Goal: Task Accomplishment & Management: Manage account settings

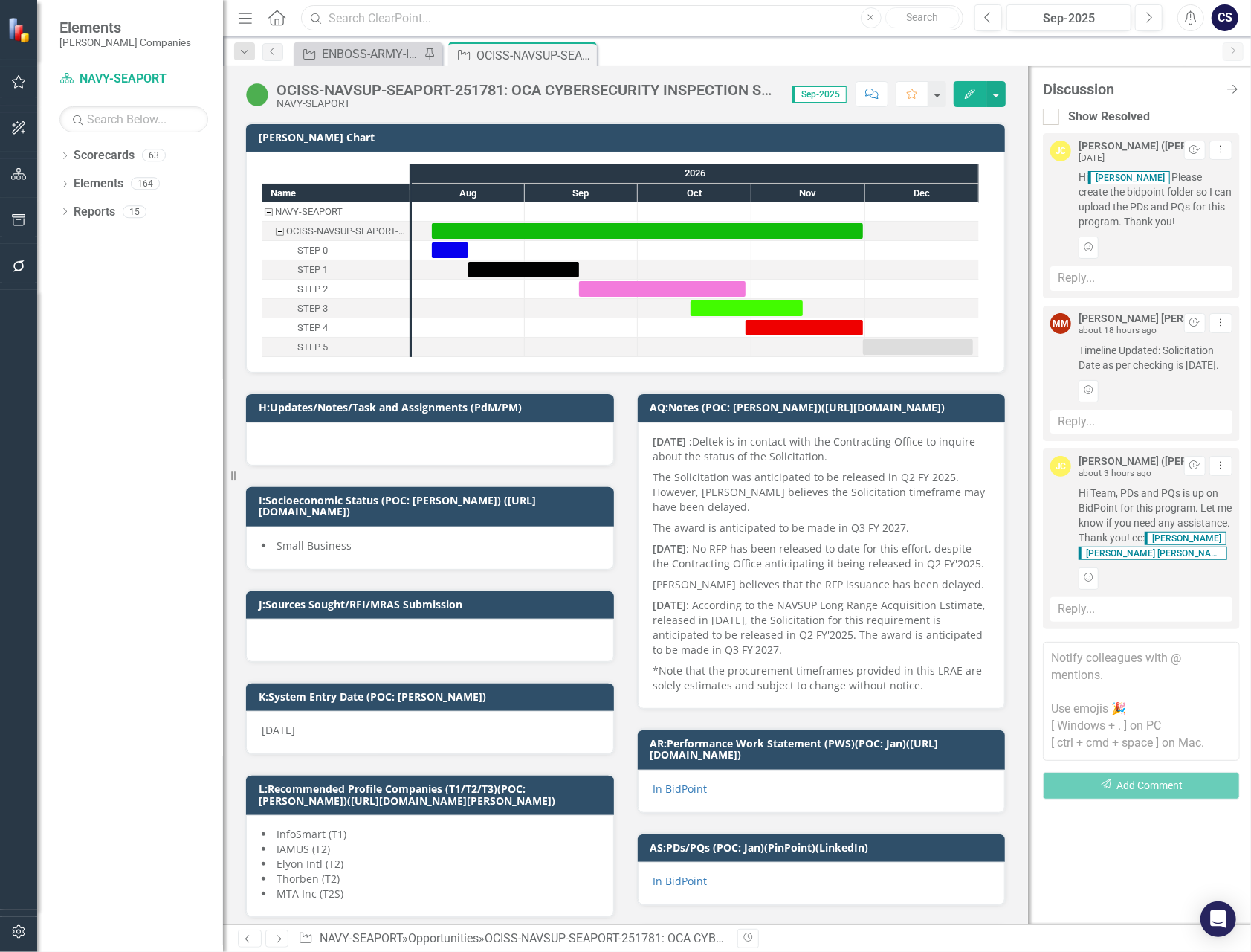
click at [371, 20] on input "text" at bounding box center [632, 18] width 663 height 26
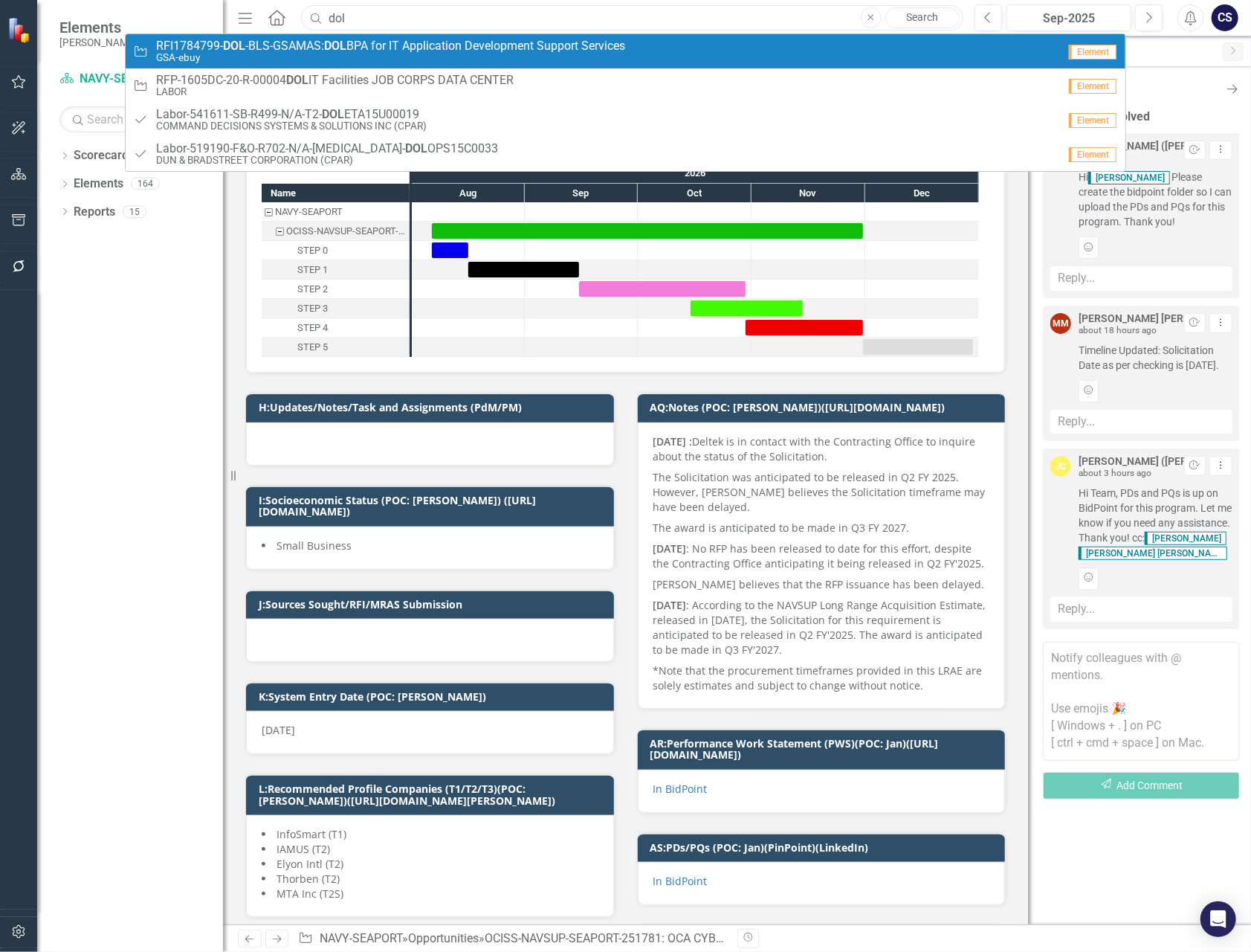
type input "dol"
click at [366, 44] on span "RFI1784799- DOL -BLS-GSAMAS: DOL BPA for IT Application Development Support Ser…" at bounding box center [391, 46] width 469 height 14
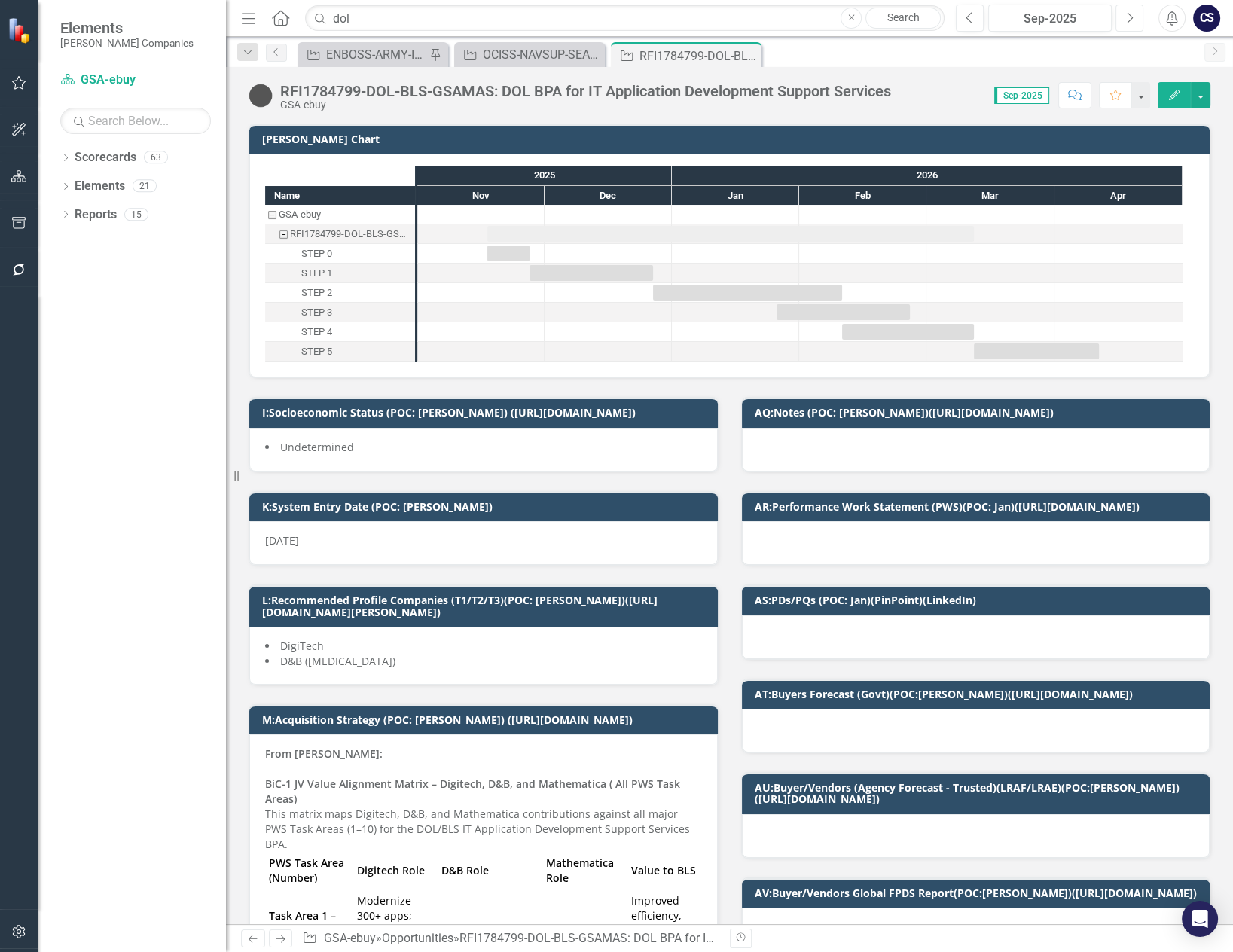
click at [1130, 15] on icon "Next" at bounding box center [1129, 18] width 8 height 14
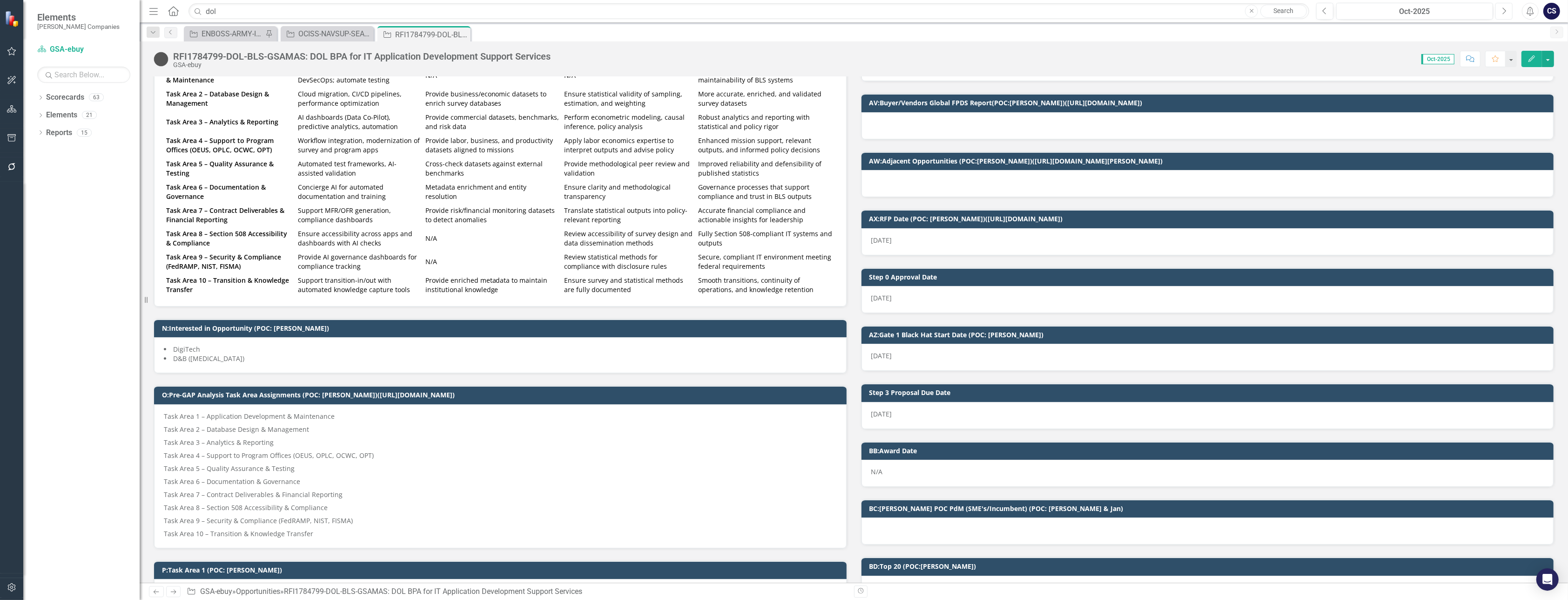
scroll to position [453, 0]
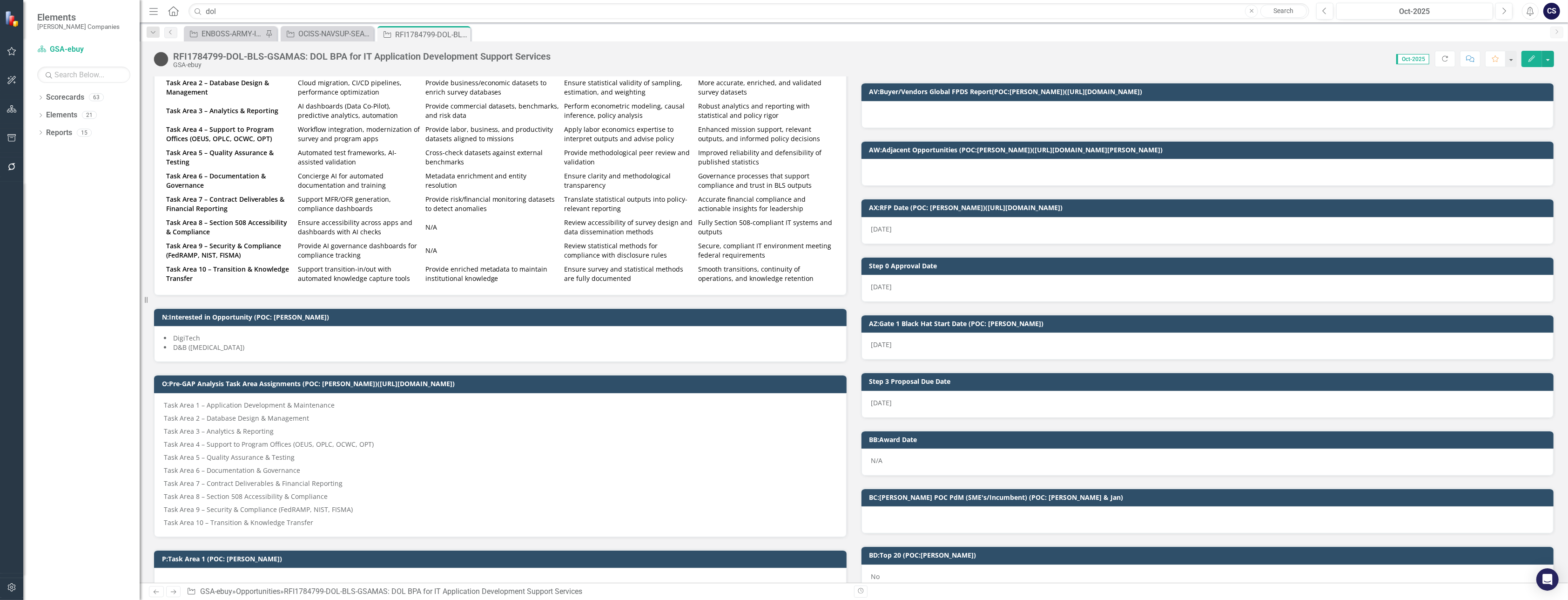
click at [746, 346] on li "D&B ([MEDICAL_DATA])" at bounding box center [501, 347] width 673 height 9
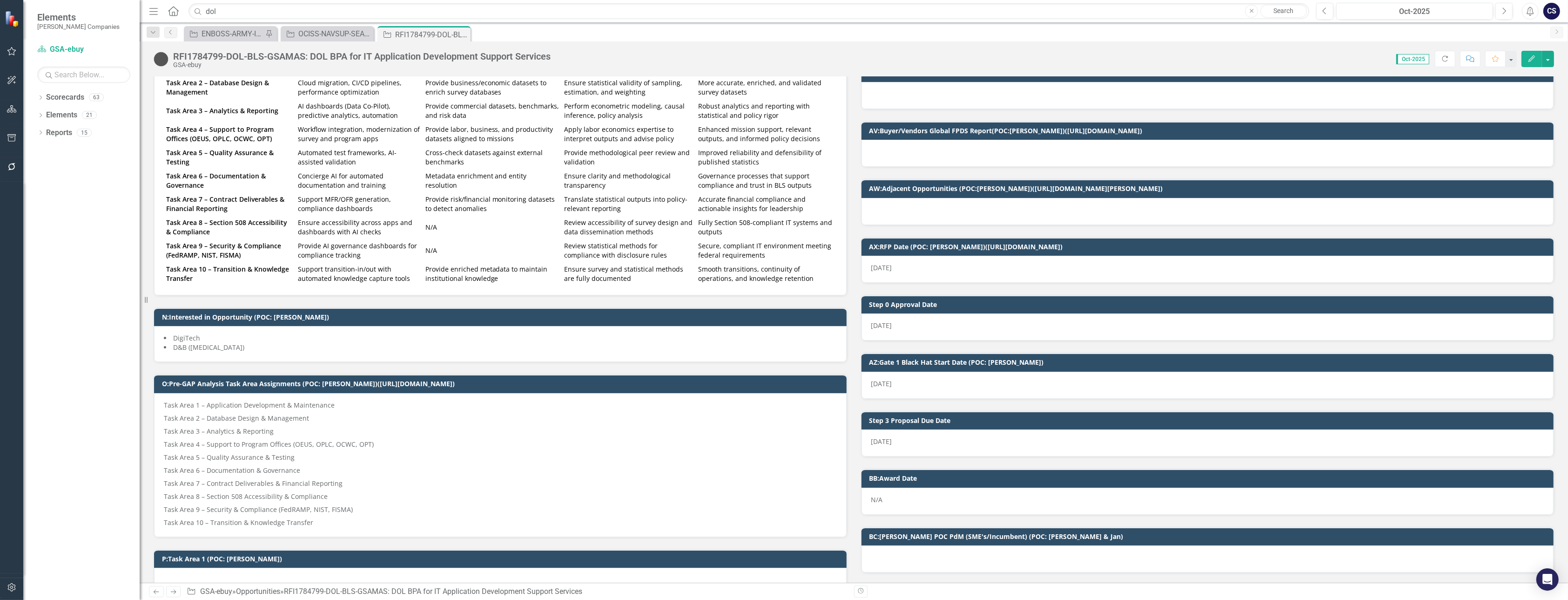
click at [746, 346] on li "D&B ([MEDICAL_DATA])" at bounding box center [501, 347] width 673 height 9
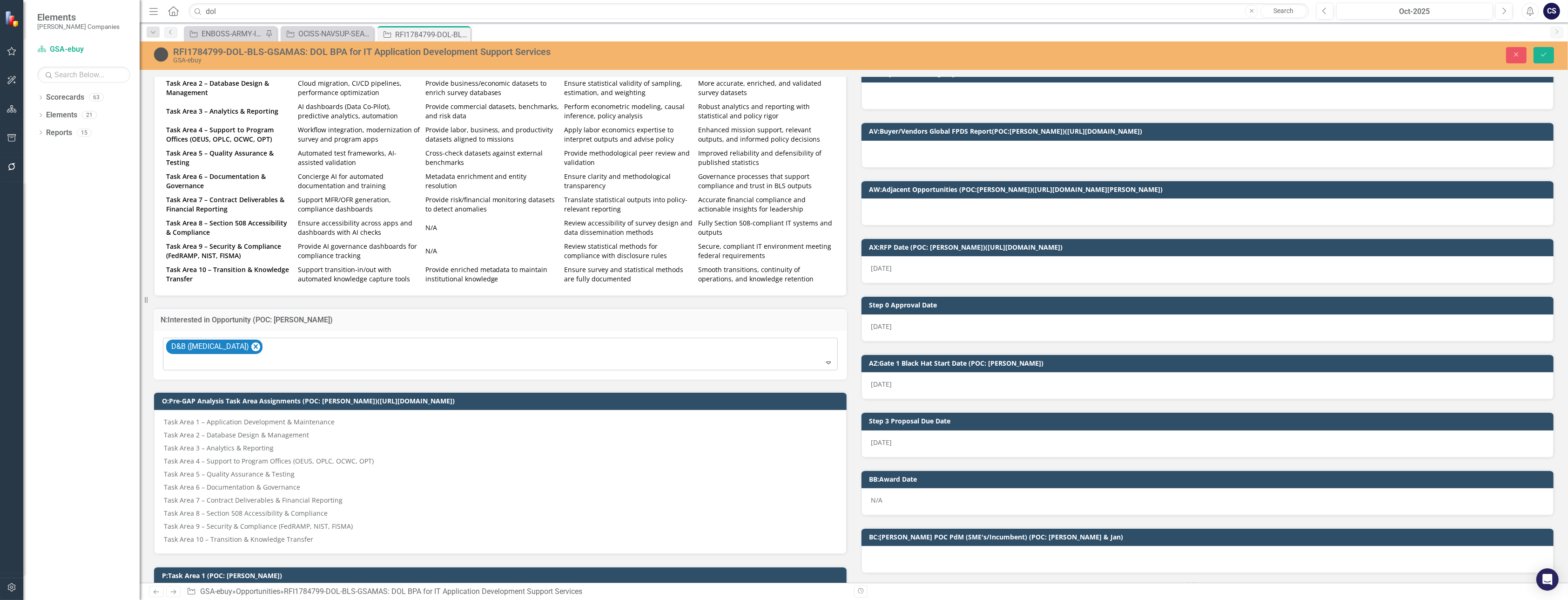
click at [761, 359] on icon "Expand" at bounding box center [828, 362] width 9 height 7
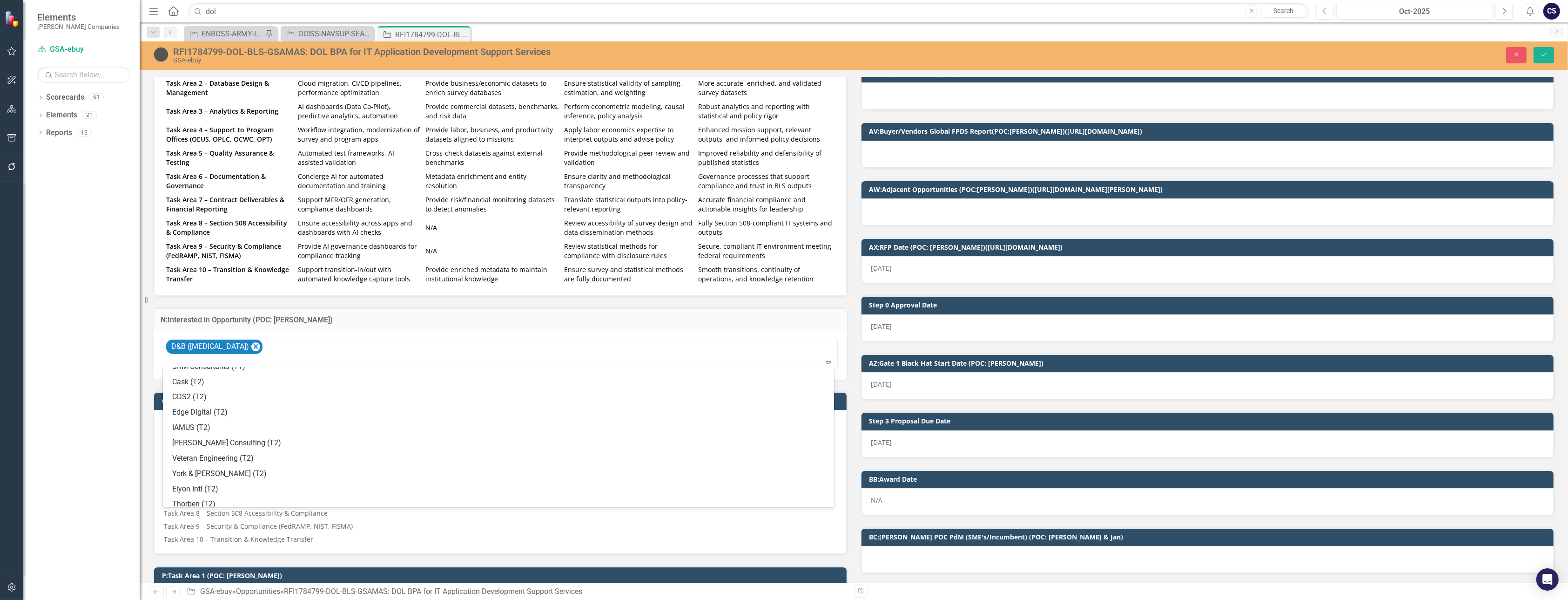
scroll to position [526, 0]
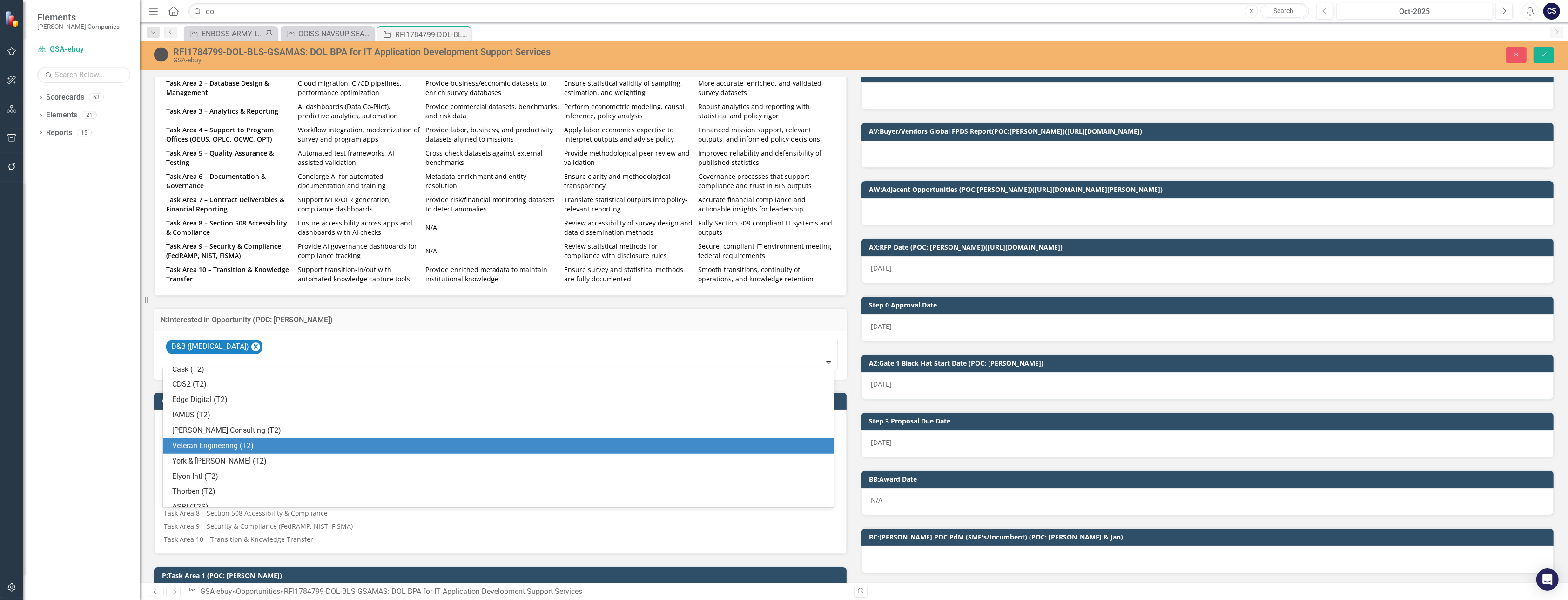
click at [259, 444] on div "Veteran Engineering (T2)" at bounding box center [500, 446] width 656 height 10
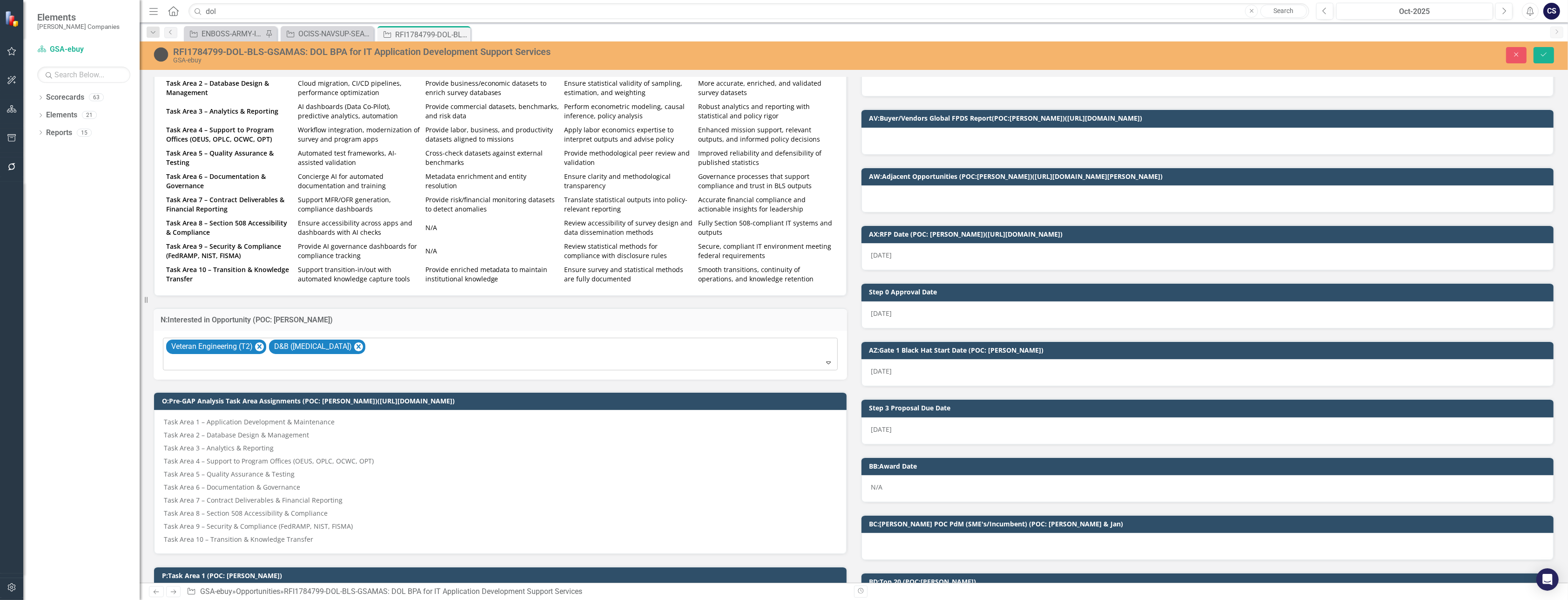
click at [761, 359] on icon "Expand" at bounding box center [828, 362] width 9 height 7
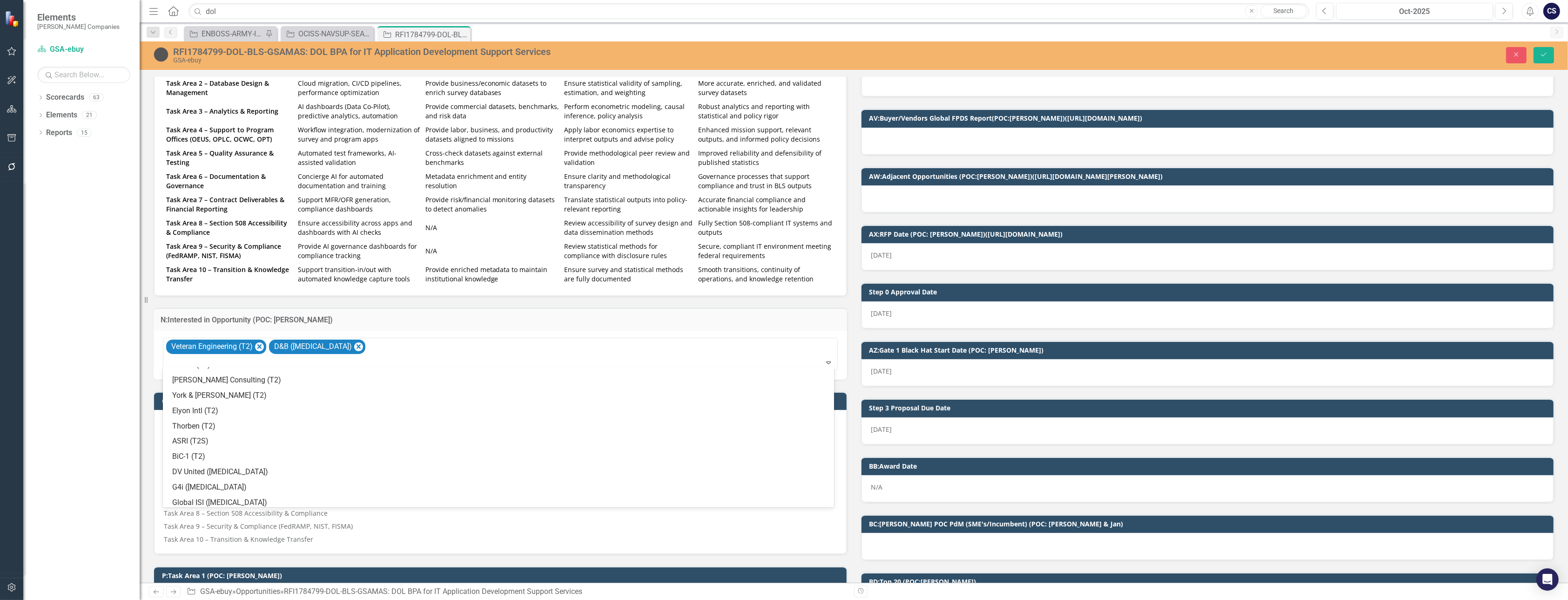
scroll to position [580, 0]
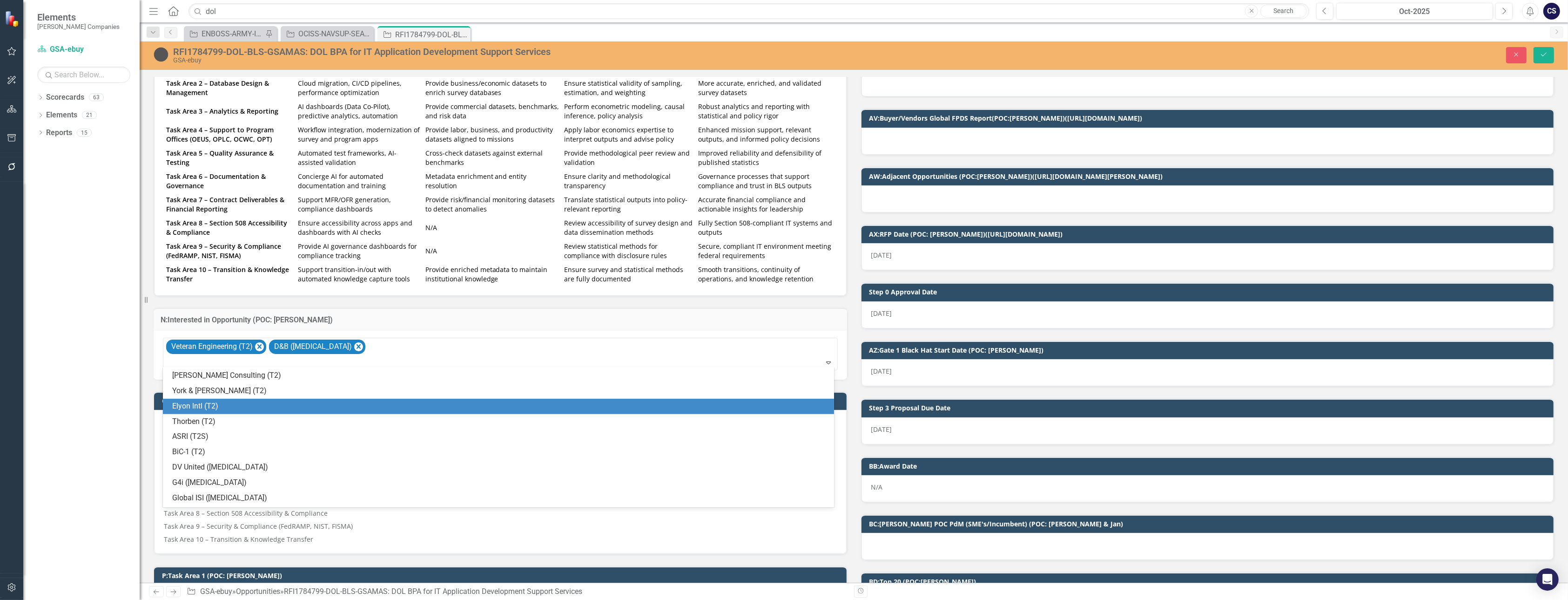
click at [266, 403] on div "Elyon Intl (T2)" at bounding box center [500, 406] width 656 height 10
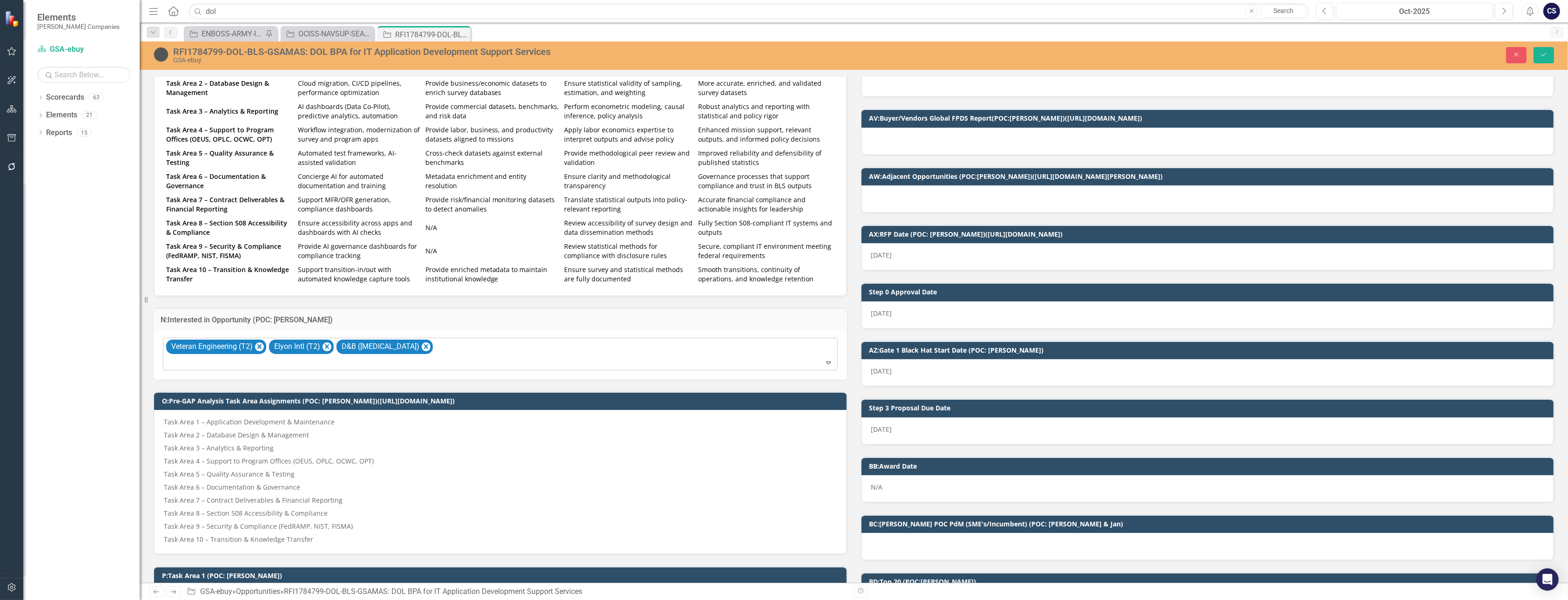
click at [761, 359] on icon "Expand" at bounding box center [828, 362] width 9 height 7
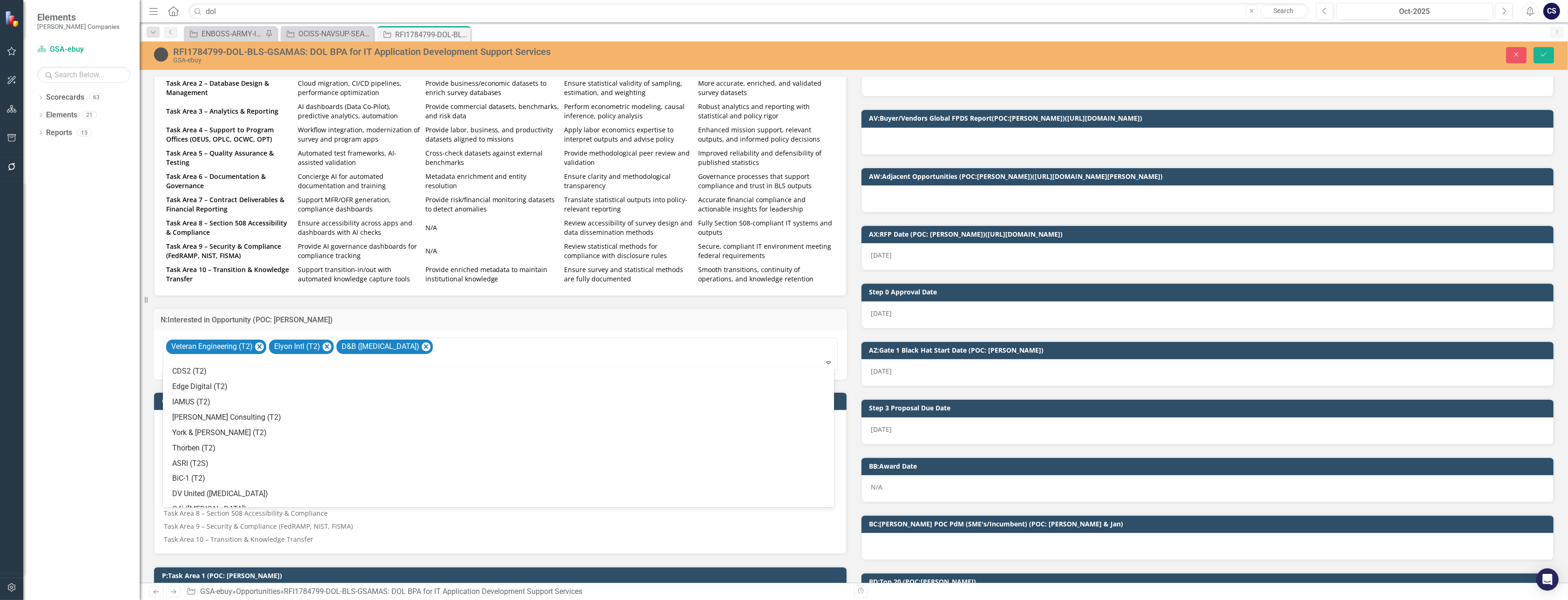
scroll to position [544, 0]
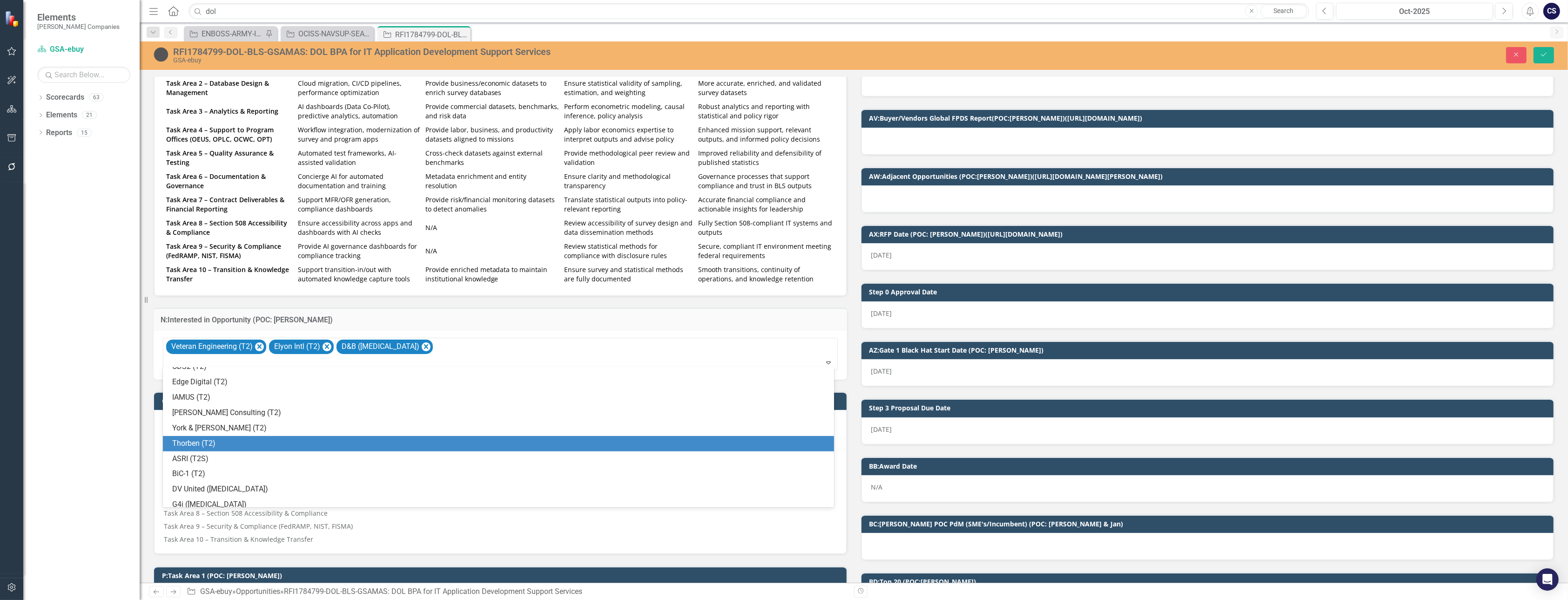
click at [301, 441] on div "Thorben (T2)" at bounding box center [500, 443] width 656 height 10
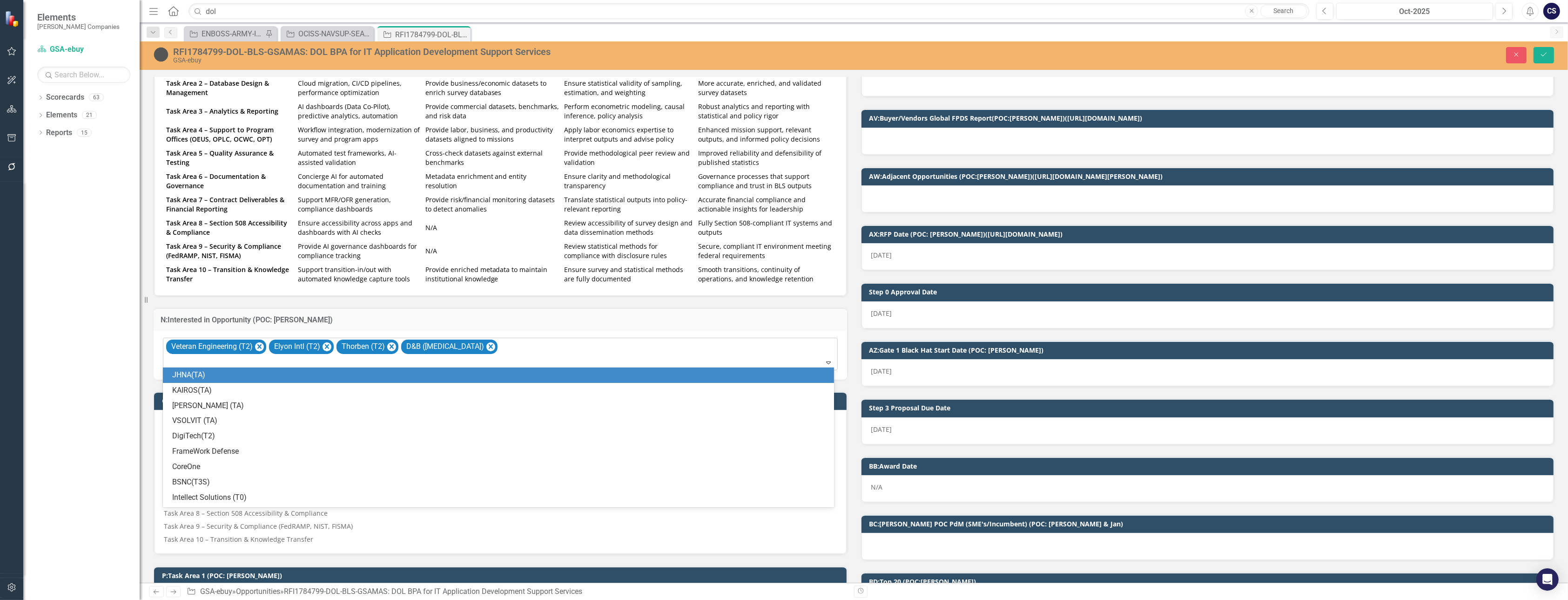
click at [583, 359] on div at bounding box center [501, 362] width 671 height 13
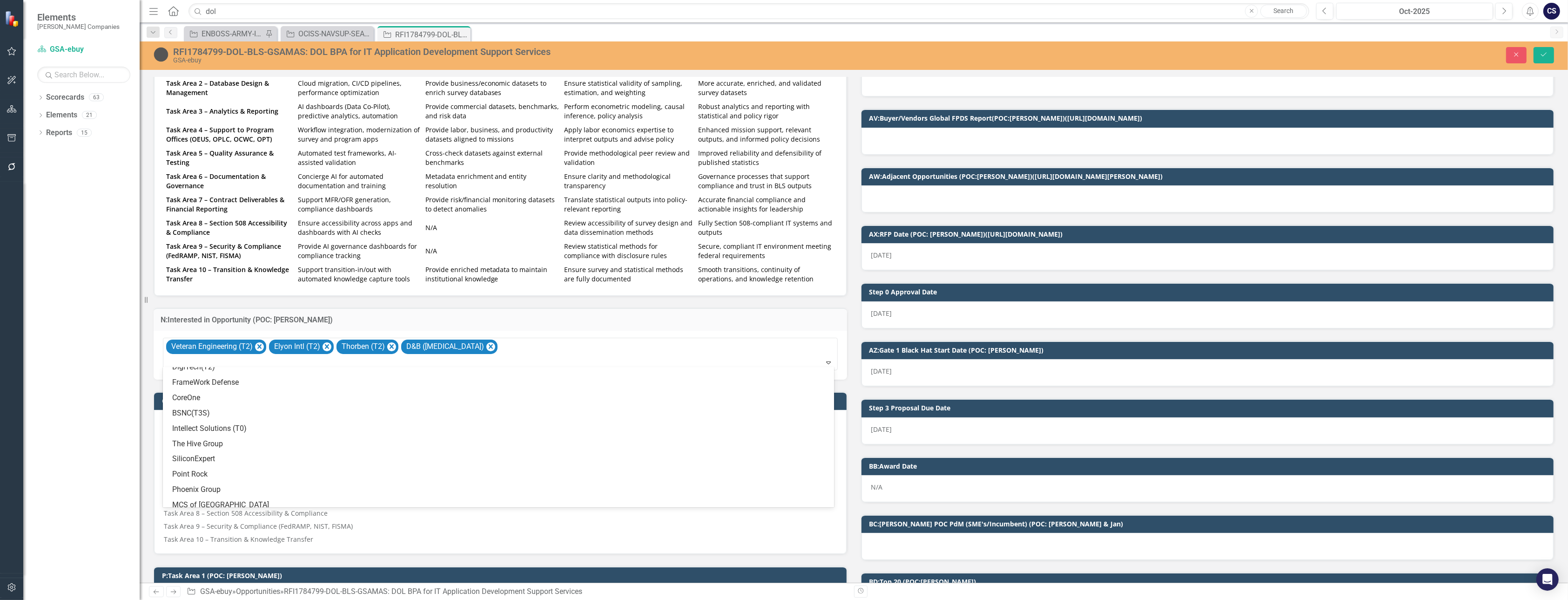
scroll to position [66, 0]
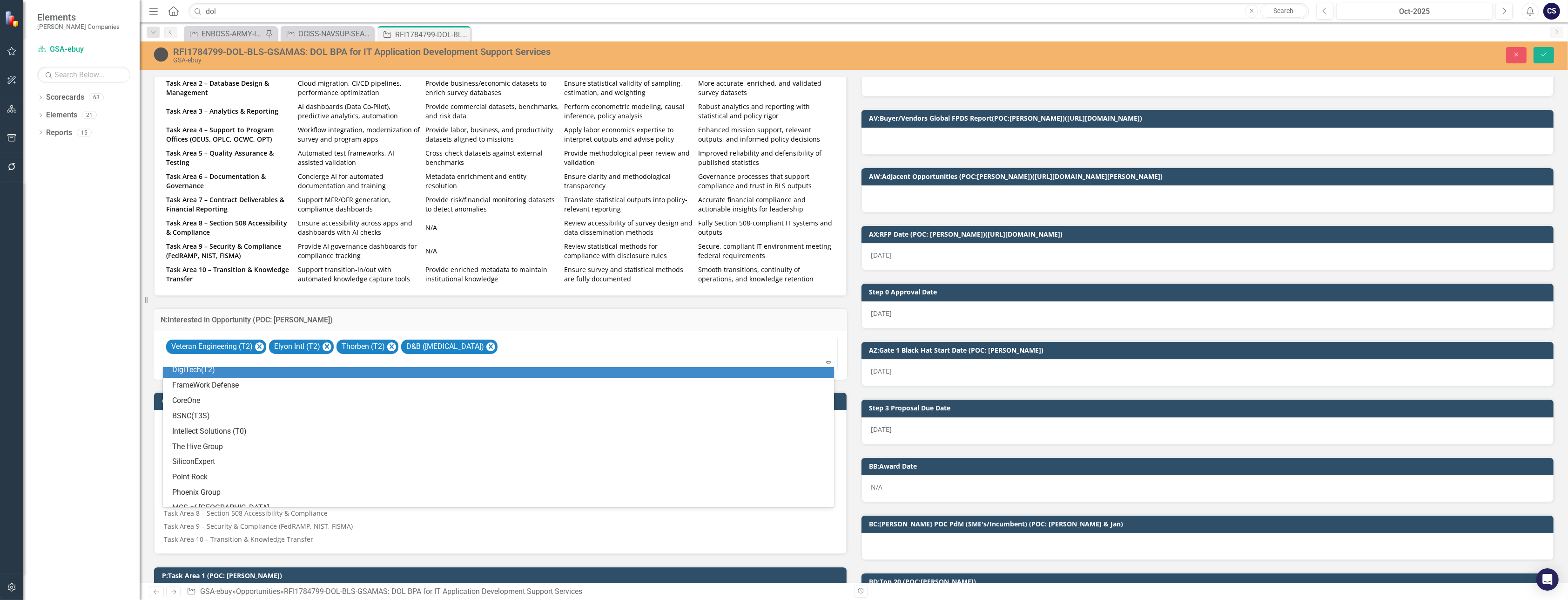
click at [543, 316] on h3 "N:Interested in Opportunity (POC: [PERSON_NAME])" at bounding box center [500, 320] width 679 height 9
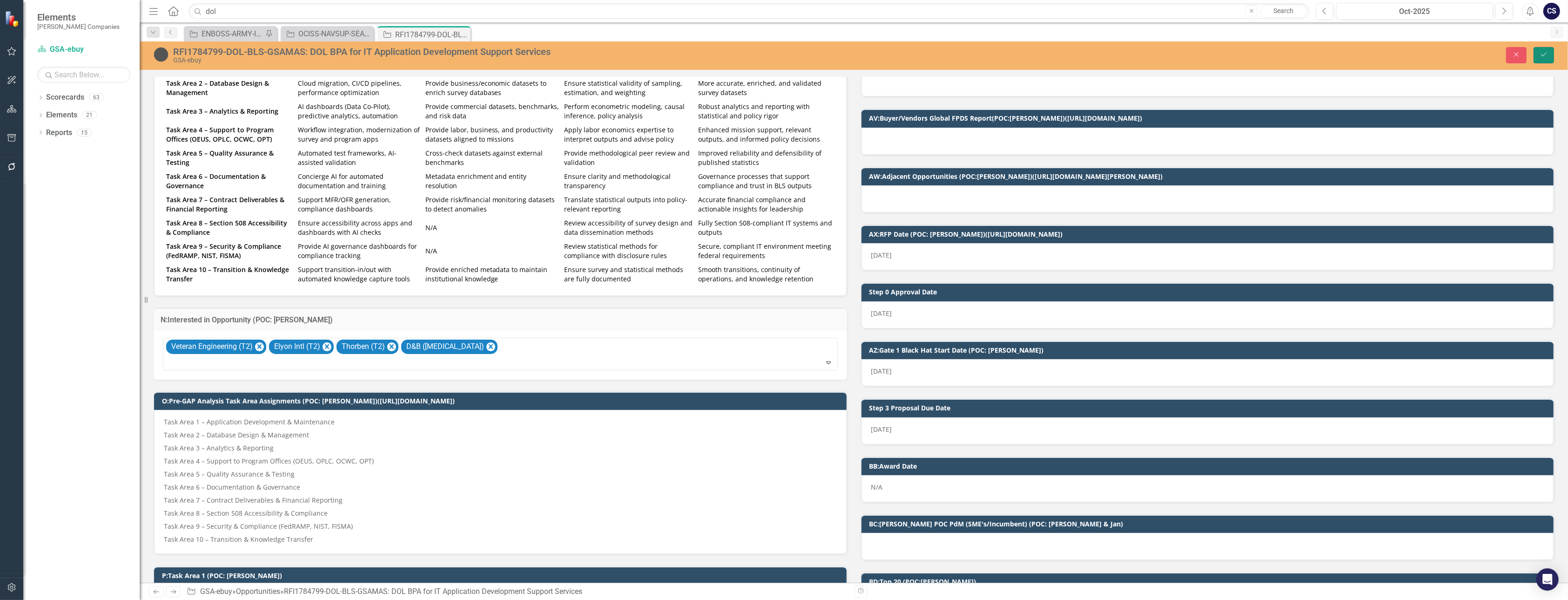
click at [761, 56] on icon "Save" at bounding box center [1544, 54] width 9 height 7
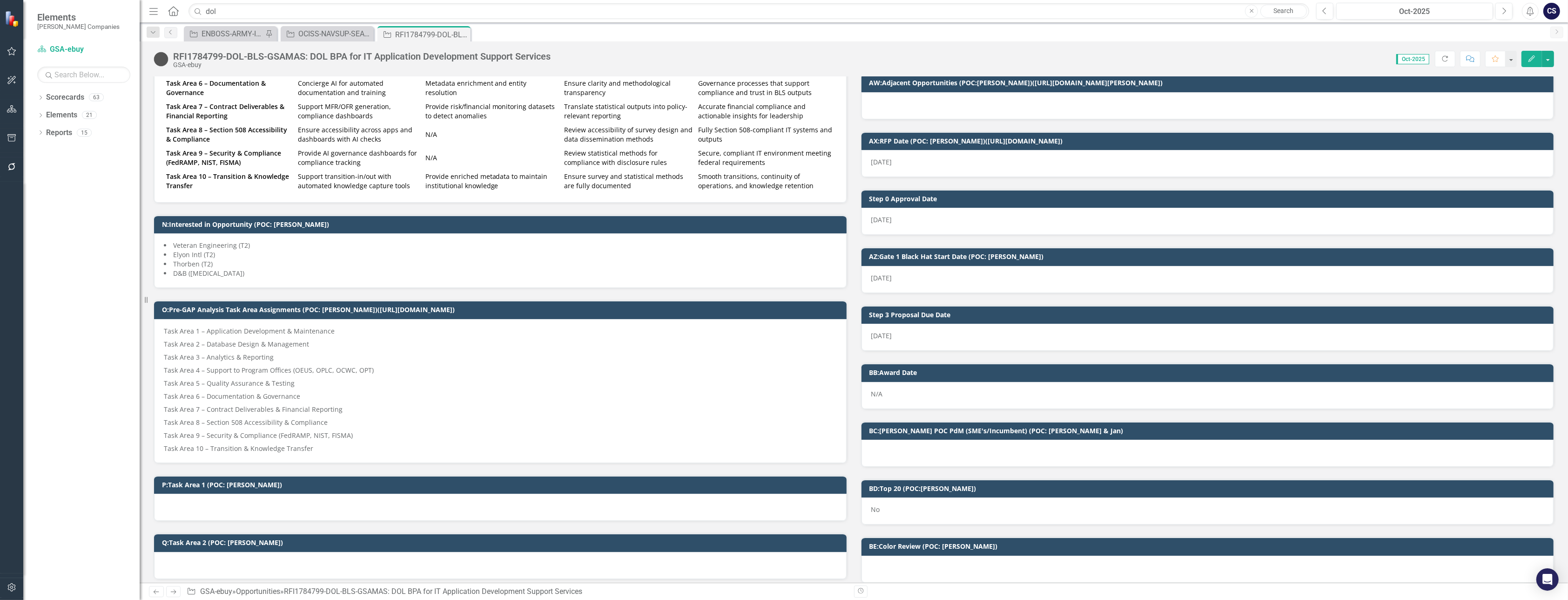
scroll to position [569, 0]
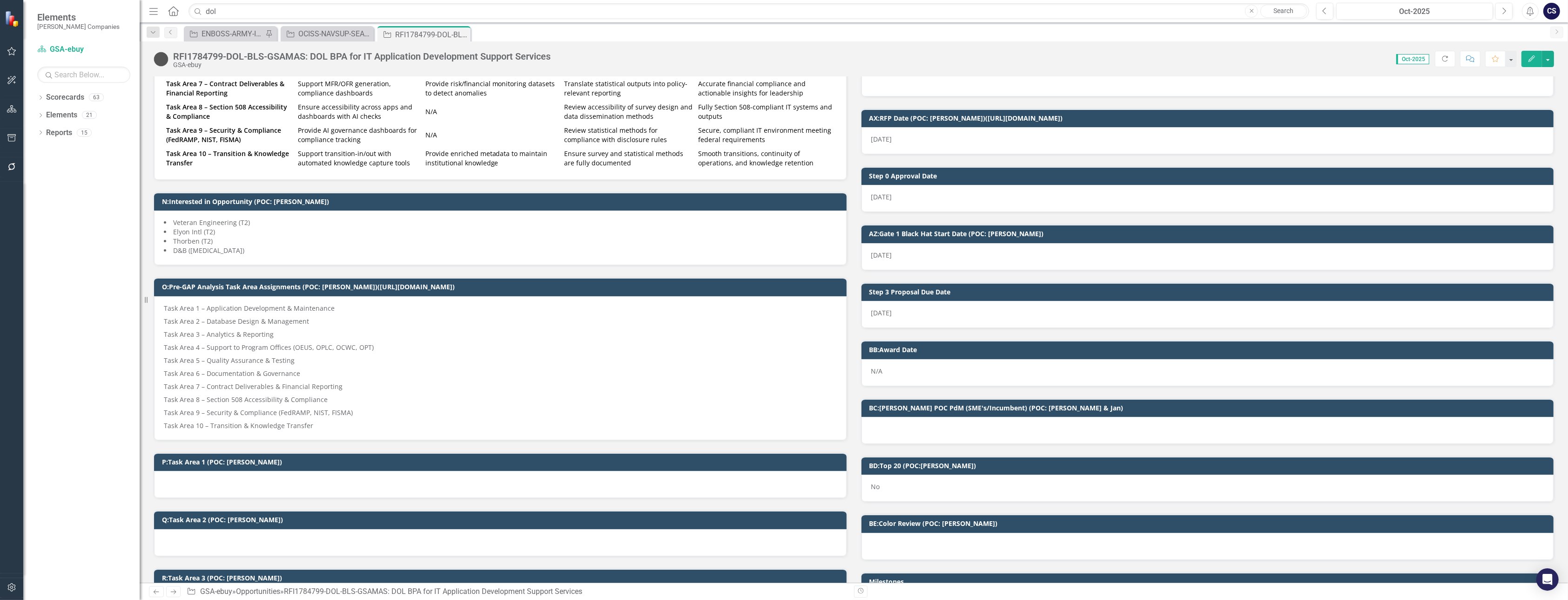
click at [542, 238] on li "Thorben (T2)" at bounding box center [501, 241] width 673 height 9
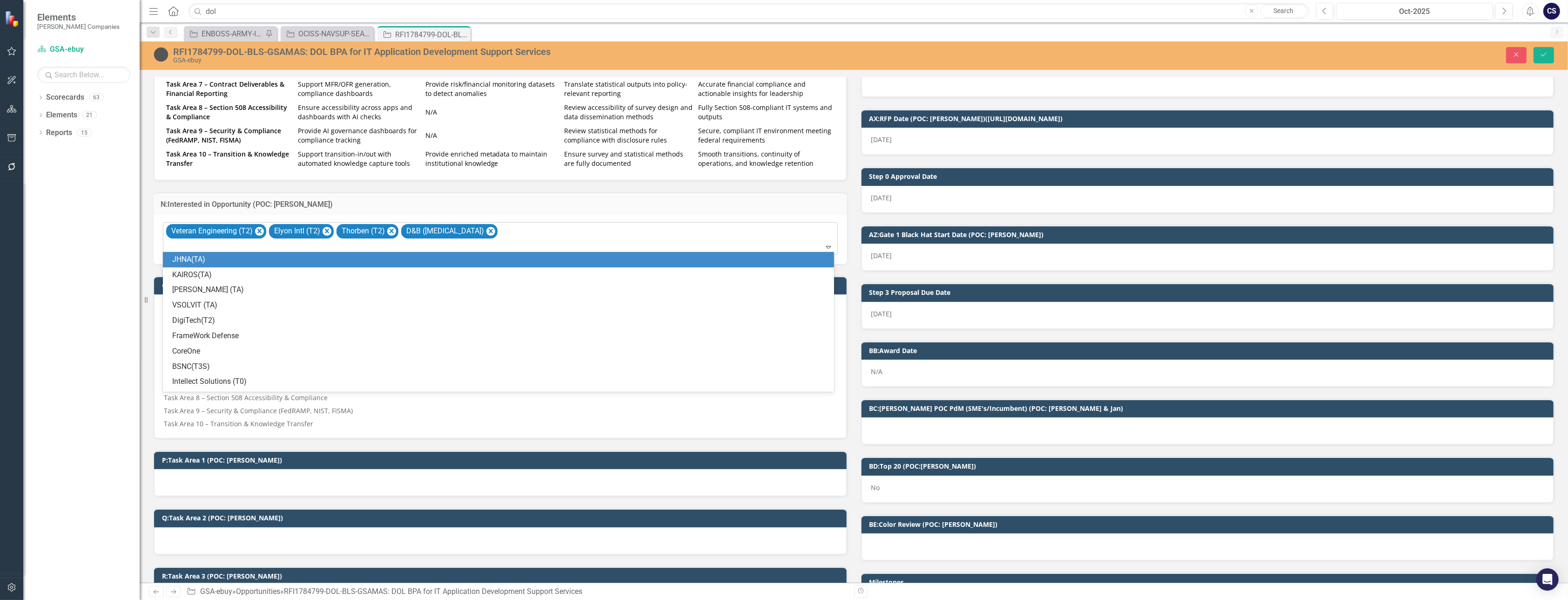
click at [761, 244] on icon "Expand" at bounding box center [828, 247] width 9 height 7
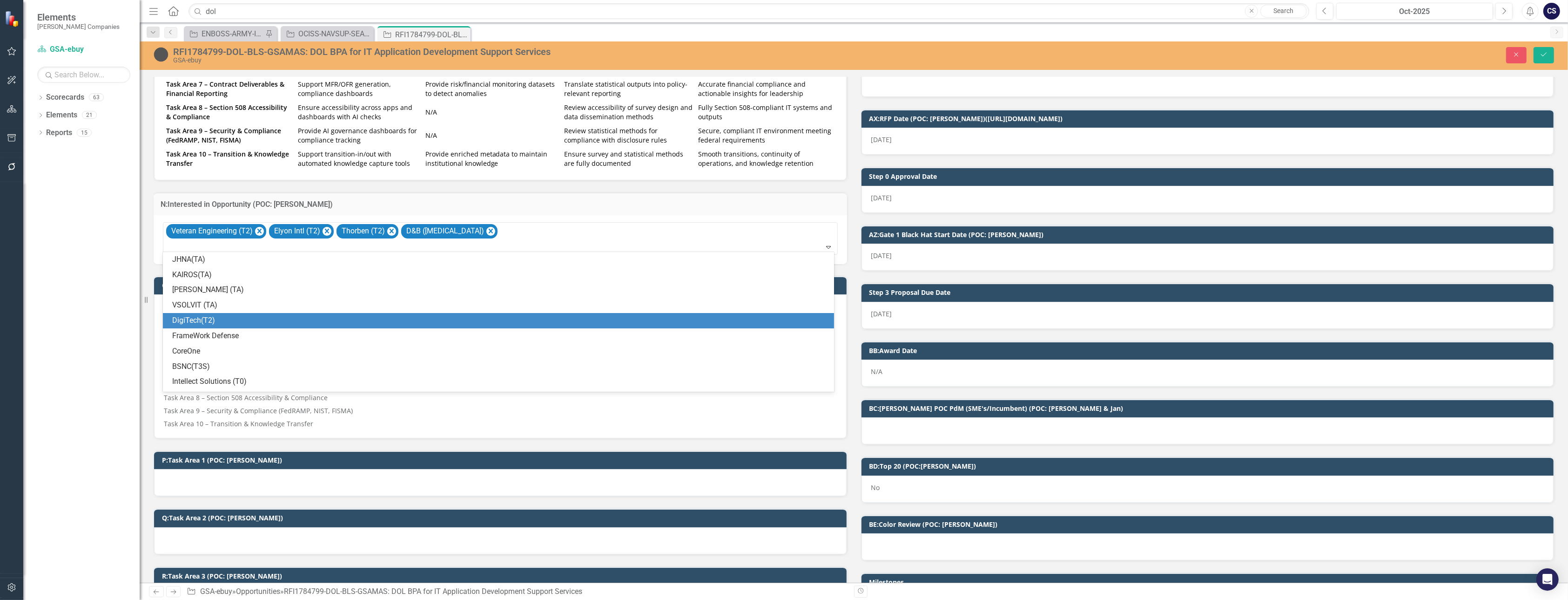
click at [462, 324] on div "DigiTech(T2)" at bounding box center [500, 320] width 656 height 10
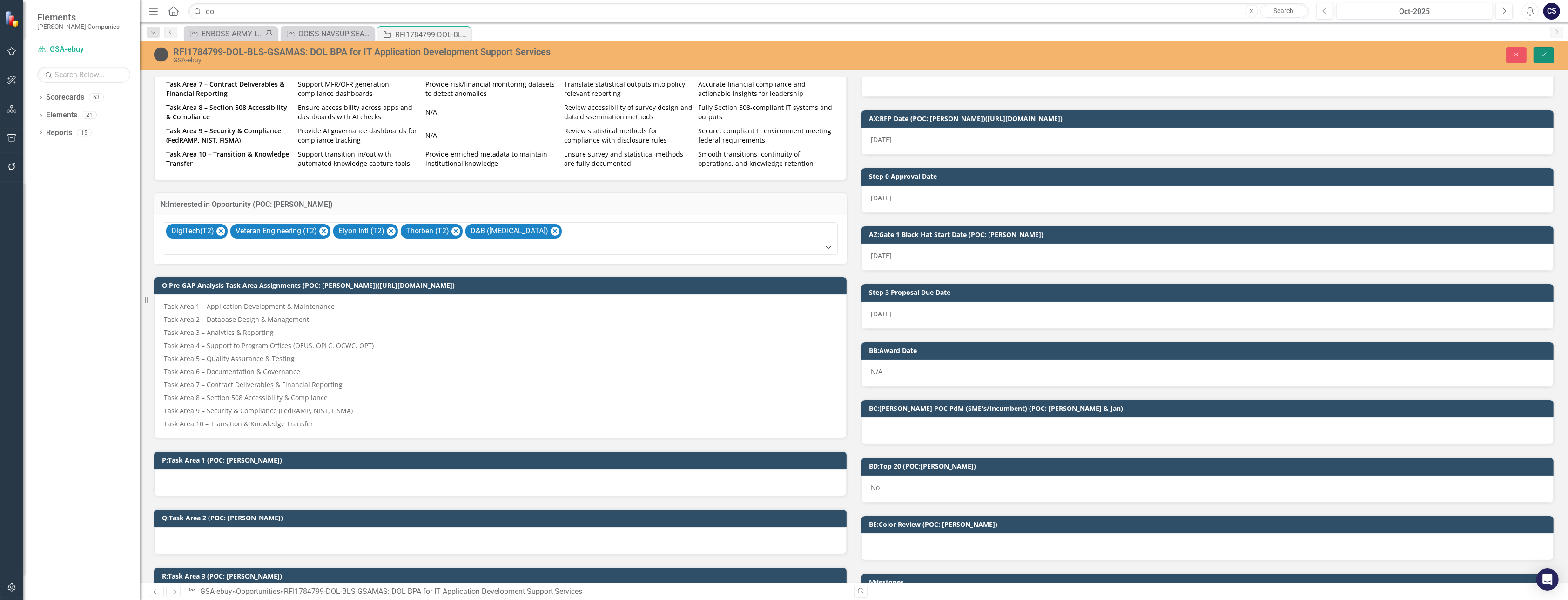
click at [761, 51] on icon "Save" at bounding box center [1544, 54] width 9 height 7
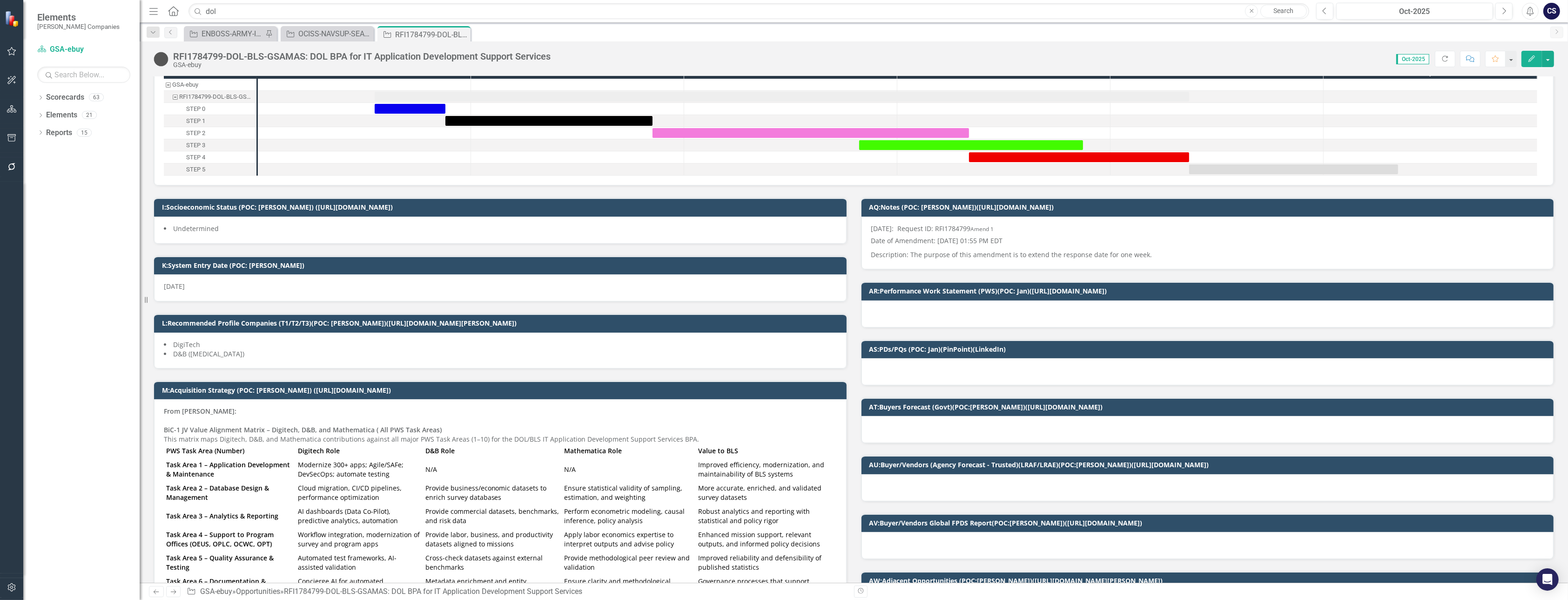
scroll to position [0, 0]
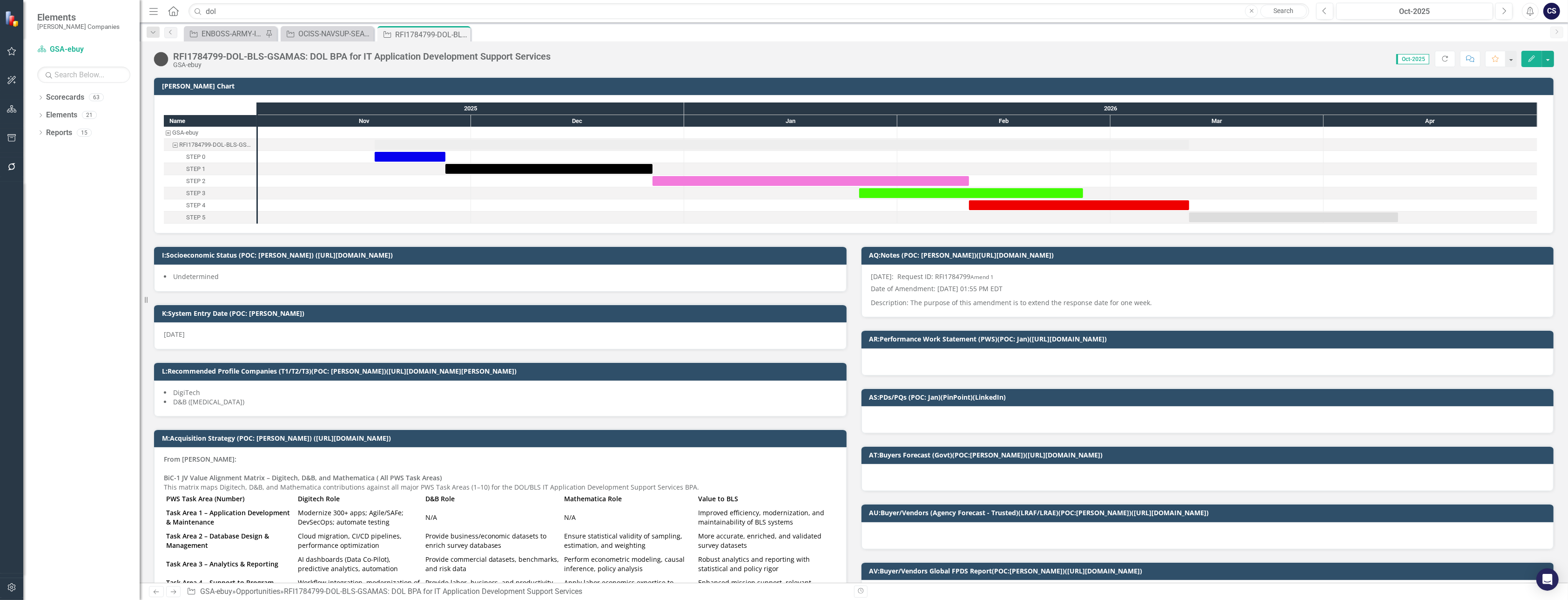
click at [386, 180] on div at bounding box center [364, 181] width 213 height 12
click at [328, 32] on div "OCISS-NAVSUP-SEAPORT-251781: OCA CYBERSECURITY INSPECTION SUPPORT SERVICES (SEA…" at bounding box center [329, 34] width 61 height 12
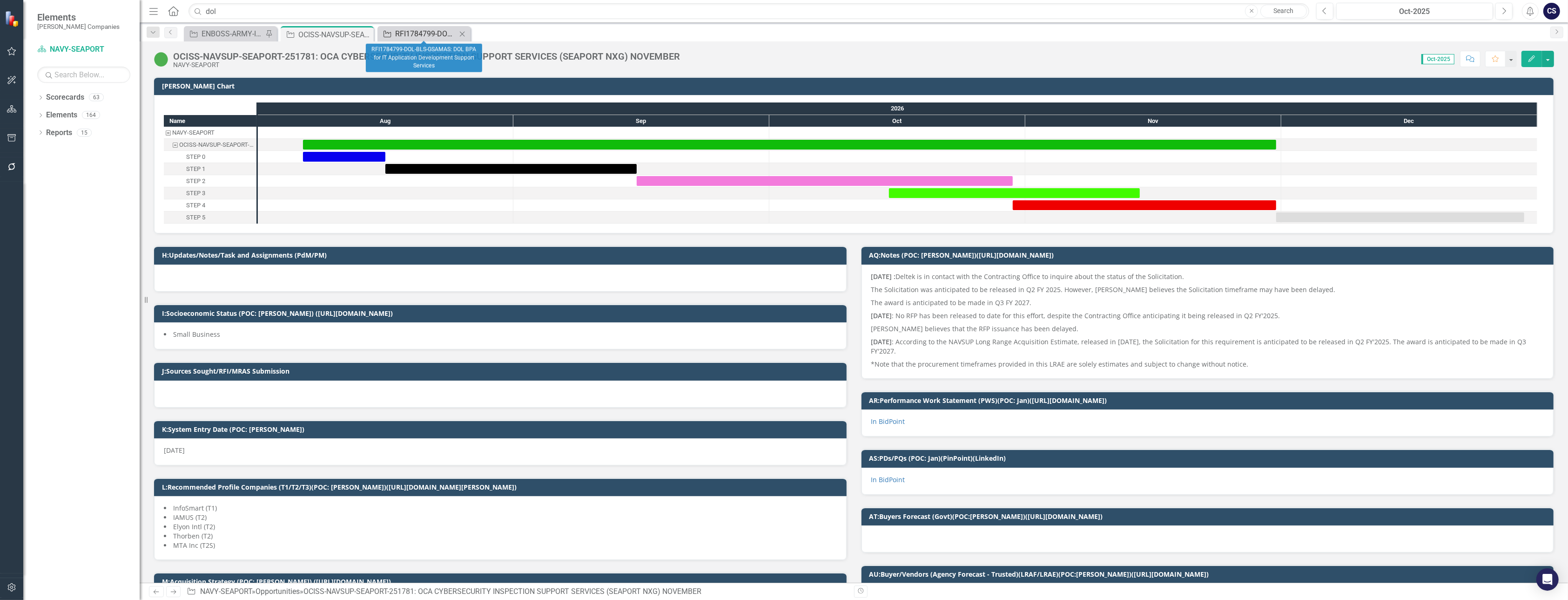
click at [409, 37] on div "RFI1784799-DOL-BLS-GSAMAS: DOL BPA for IT Application Development Support Servi…" at bounding box center [426, 34] width 61 height 12
